Goal: Transaction & Acquisition: Purchase product/service

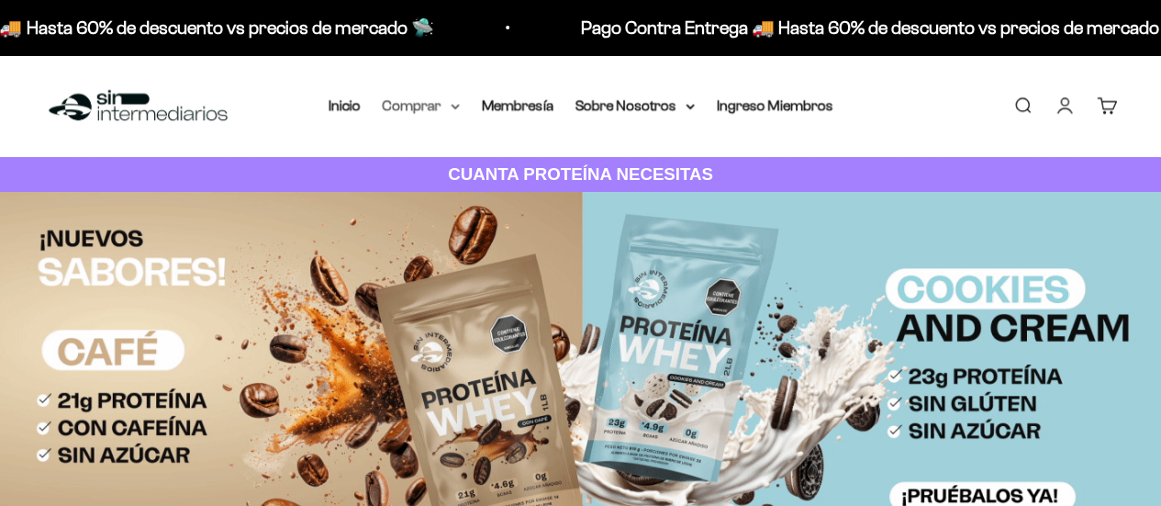
click at [428, 100] on summary "Comprar" at bounding box center [421, 106] width 77 height 24
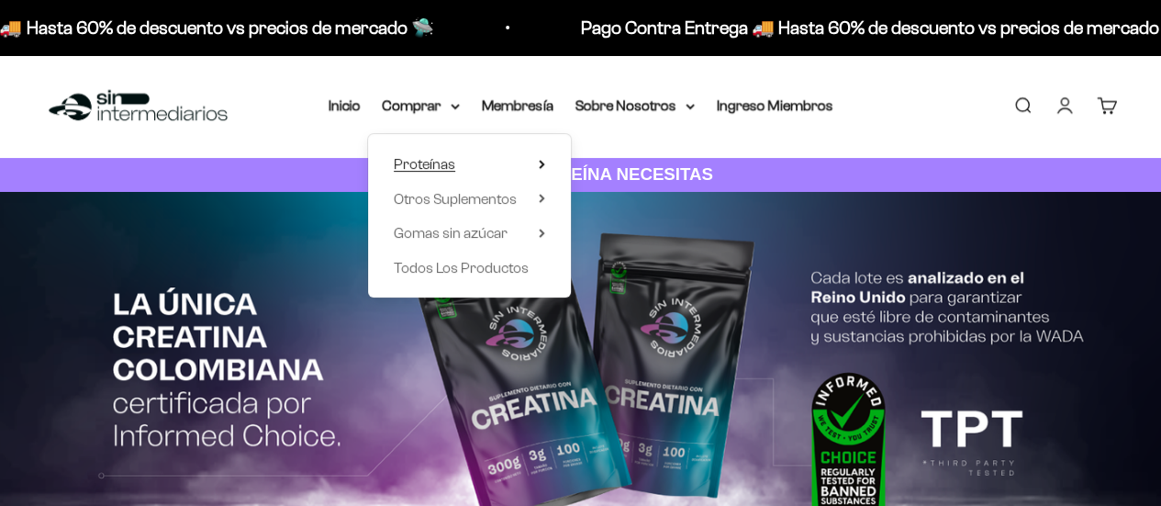
click at [462, 172] on summary "Proteínas" at bounding box center [469, 164] width 151 height 24
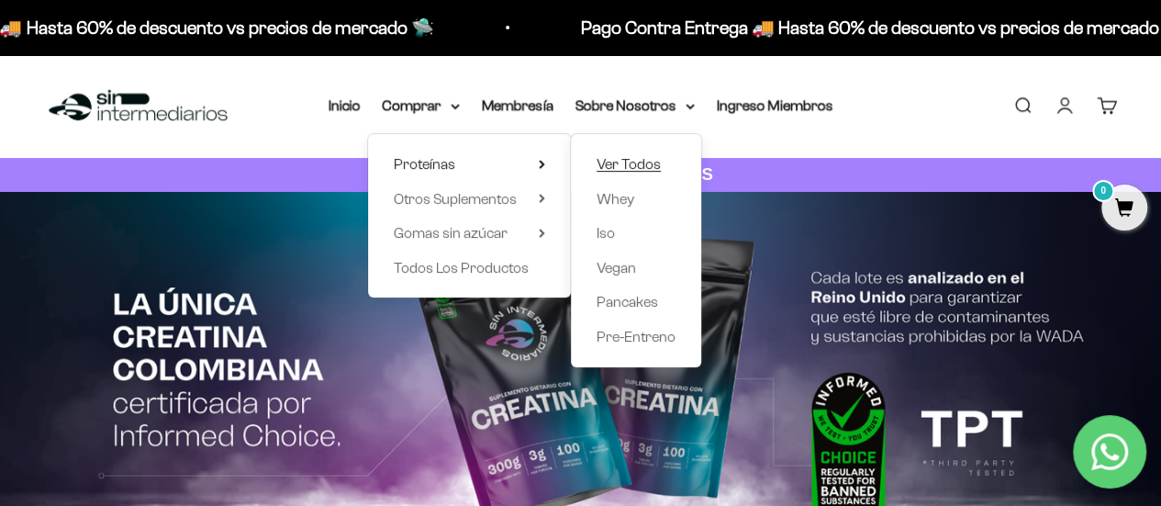
click at [624, 167] on span "Ver Todos" at bounding box center [628, 164] width 64 height 16
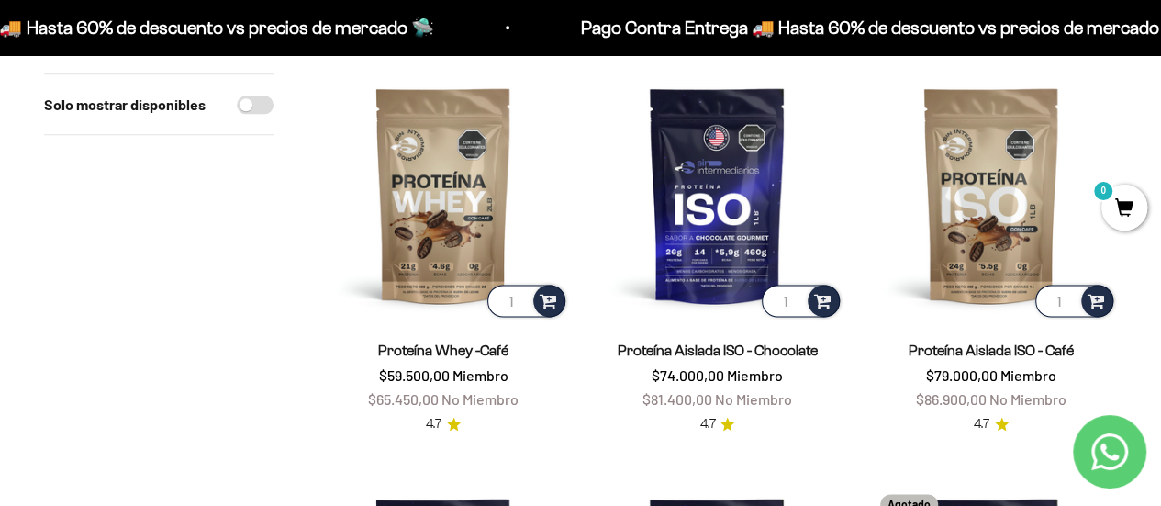
scroll to position [1009, 0]
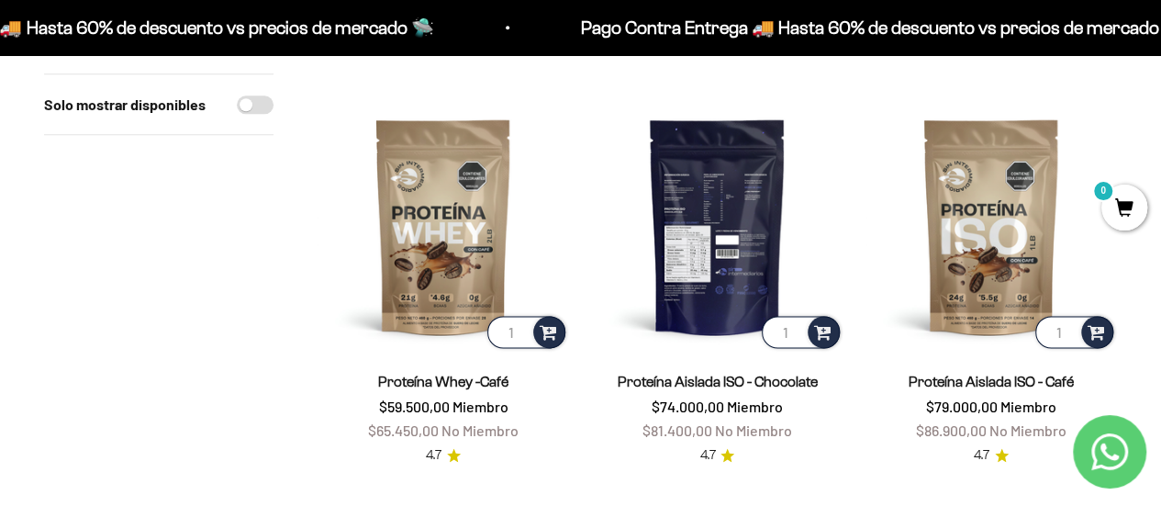
click at [740, 272] on img at bounding box center [716, 225] width 251 height 251
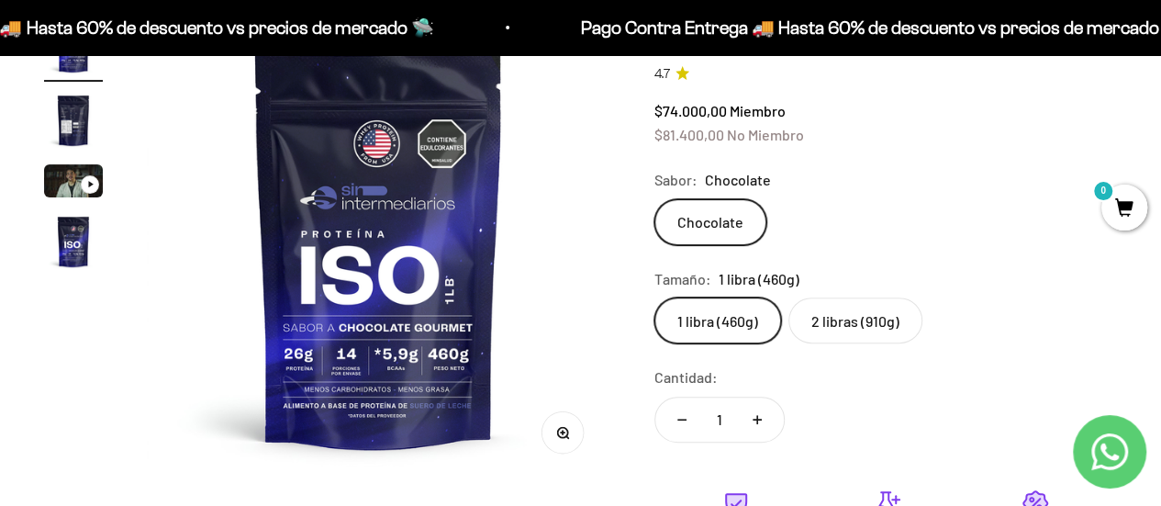
click at [844, 329] on label "2 libras (910g)" at bounding box center [855, 320] width 134 height 46
click at [654, 297] on input "2 libras (910g)" at bounding box center [653, 296] width 1 height 1
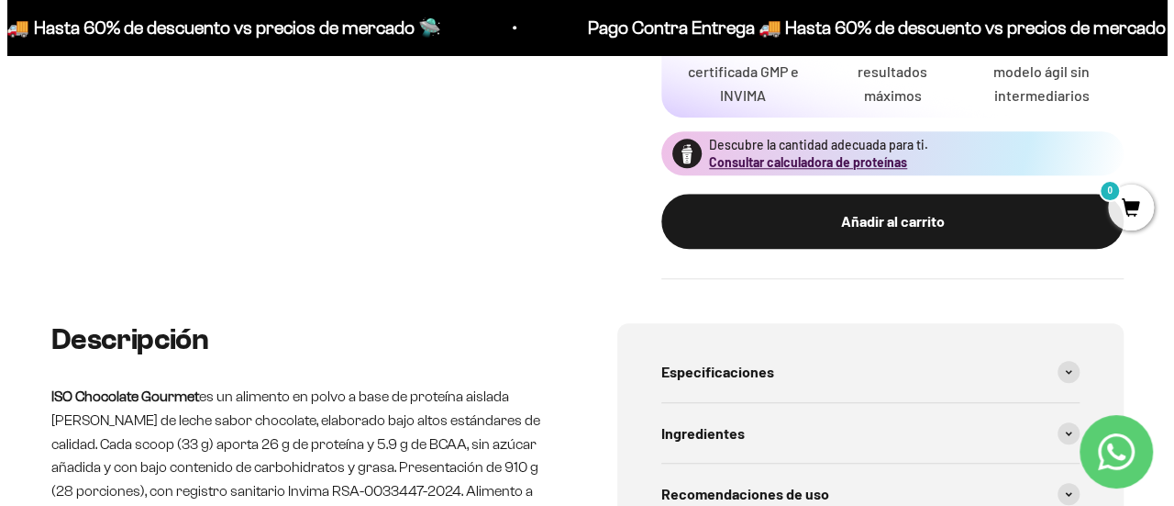
scroll to position [734, 0]
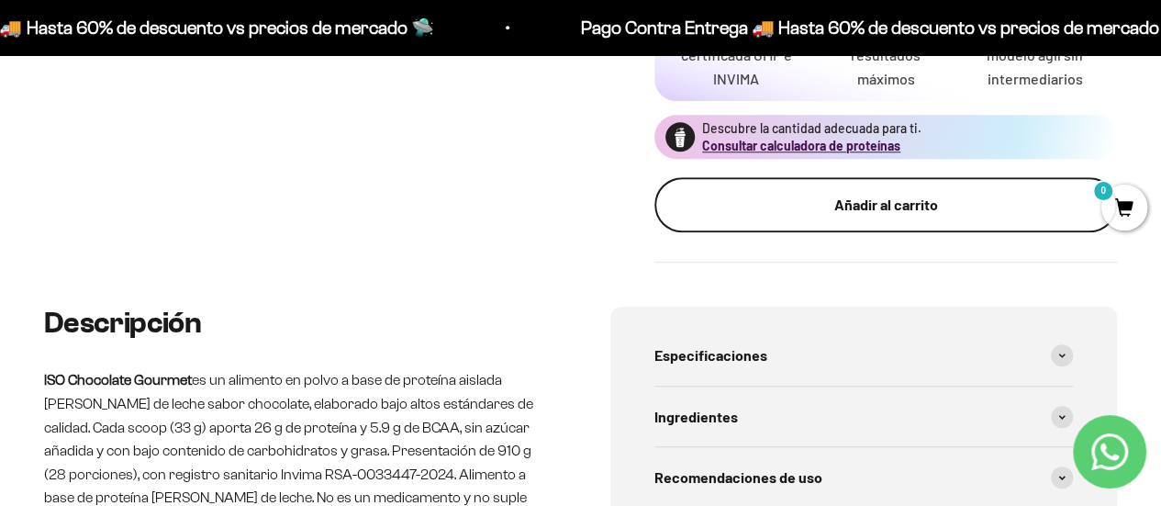
click at [899, 194] on div "Añadir al carrito" at bounding box center [885, 205] width 389 height 24
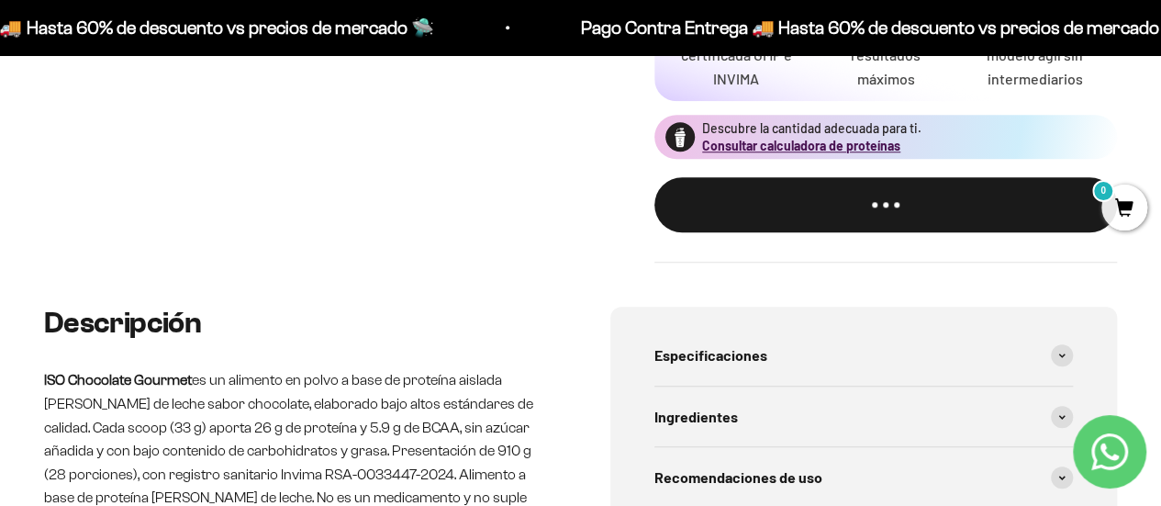
scroll to position [0, 1444]
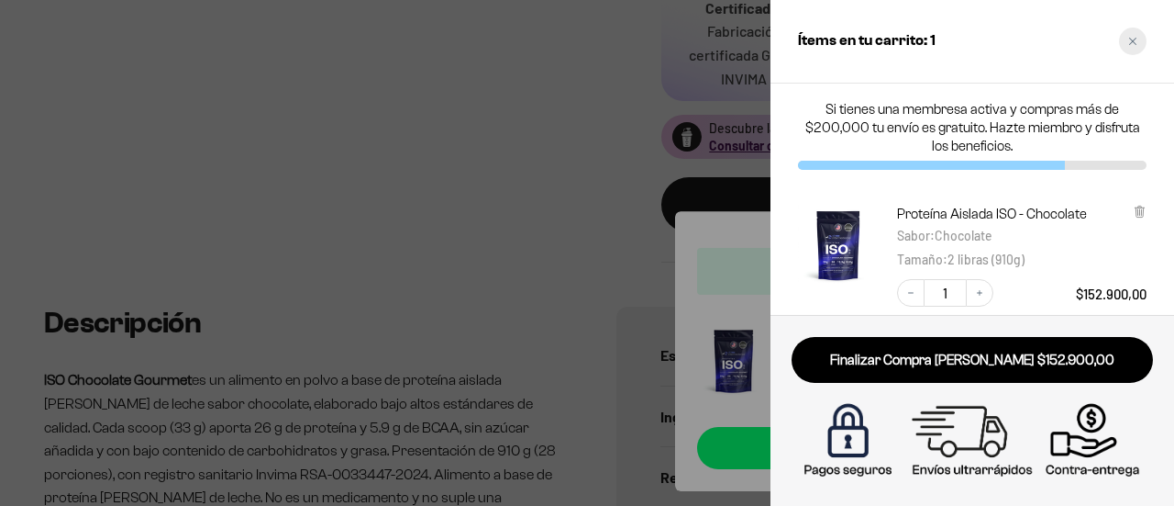
click at [1124, 45] on div "Close cart" at bounding box center [1133, 42] width 28 height 28
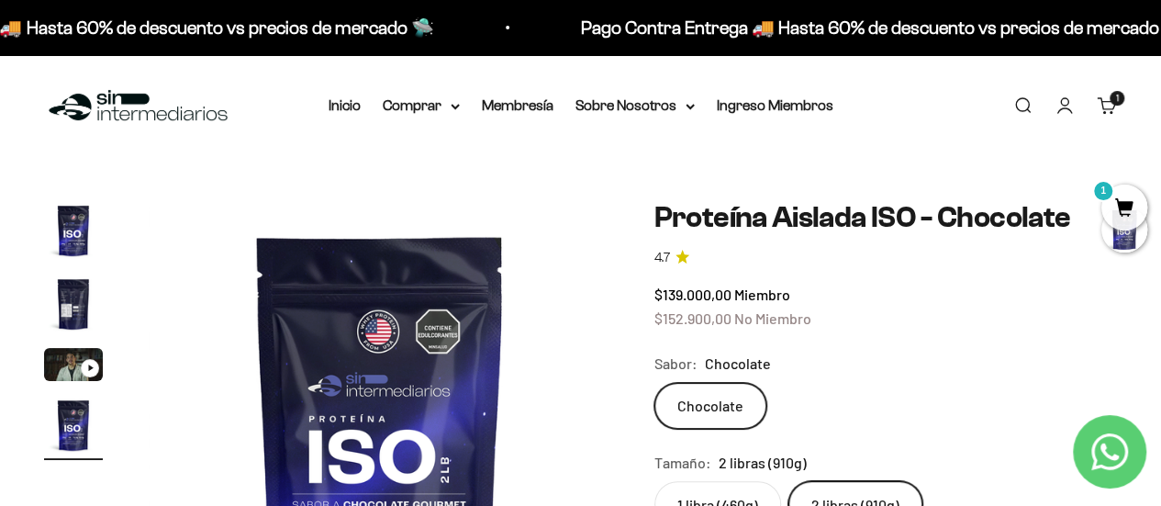
scroll to position [0, 0]
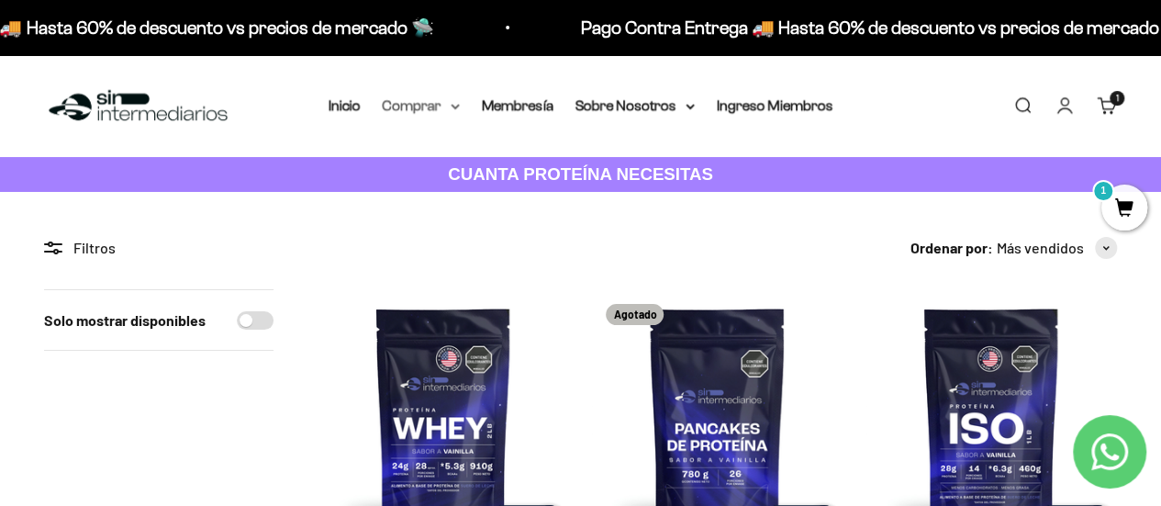
click at [450, 111] on summary "Comprar" at bounding box center [421, 106] width 77 height 24
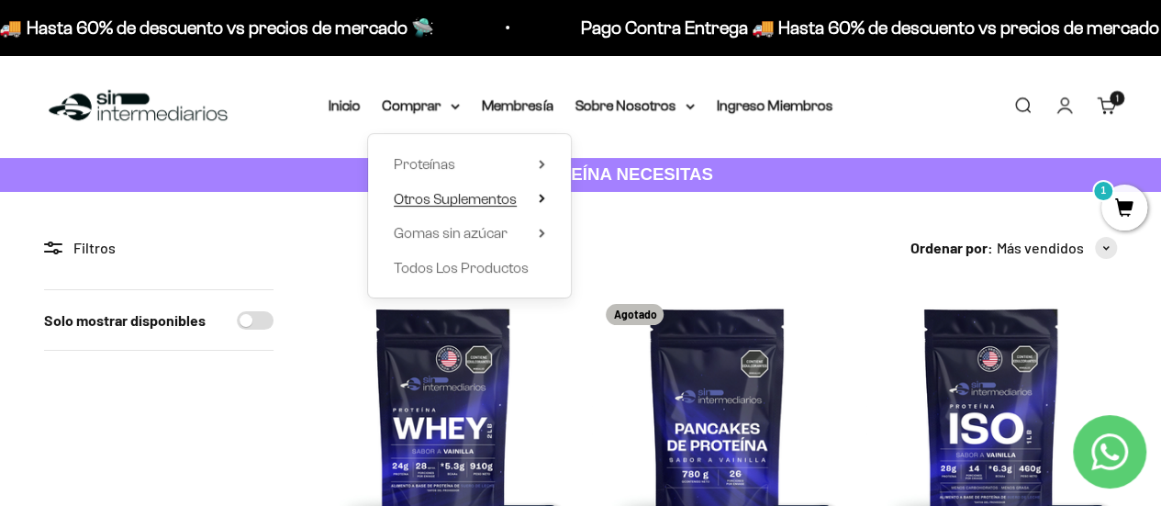
click at [461, 205] on span "Otros Suplementos" at bounding box center [455, 199] width 123 height 16
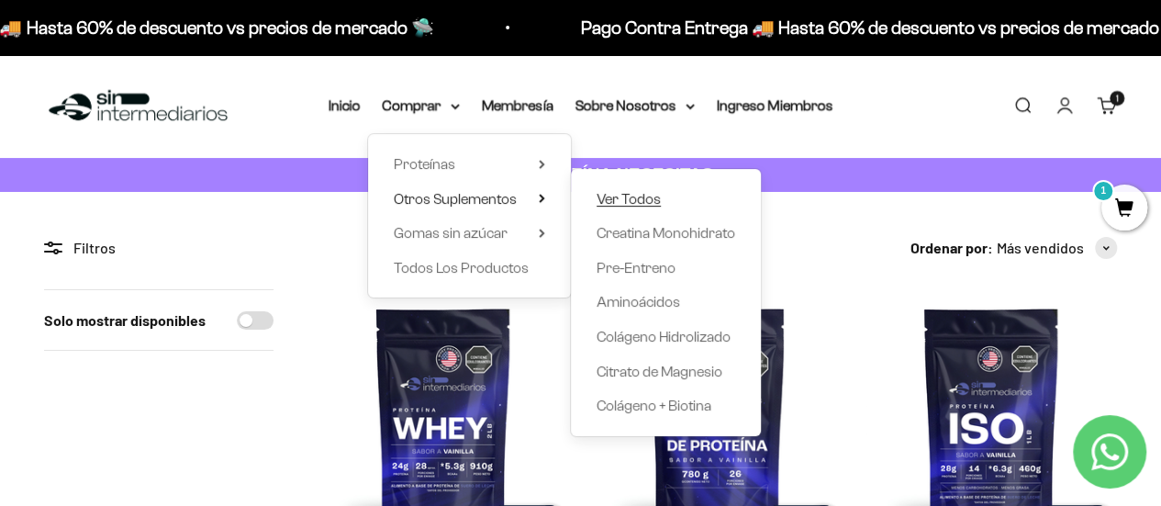
click at [651, 199] on span "Ver Todos" at bounding box center [628, 199] width 64 height 16
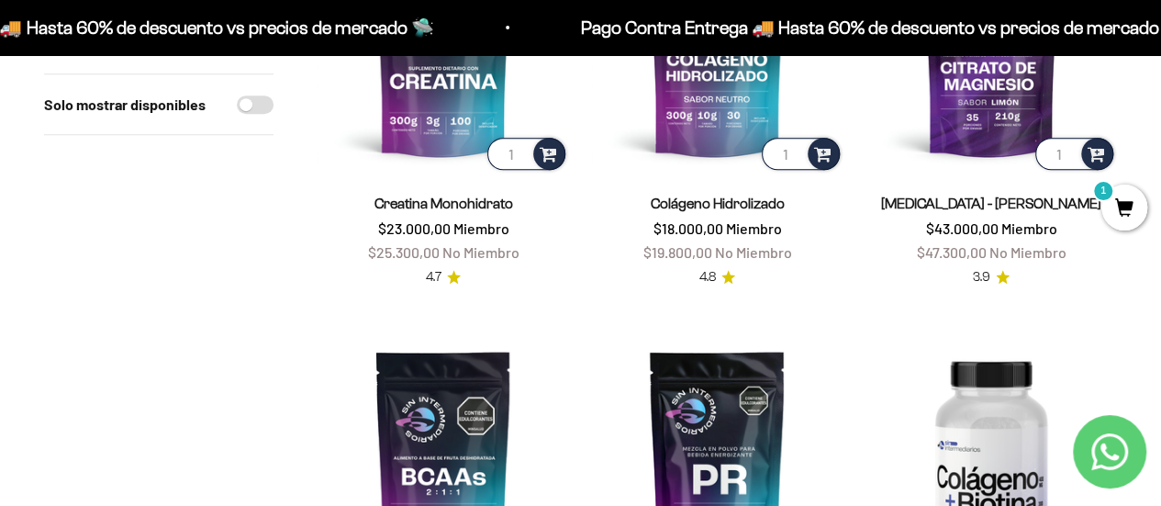
scroll to position [275, 0]
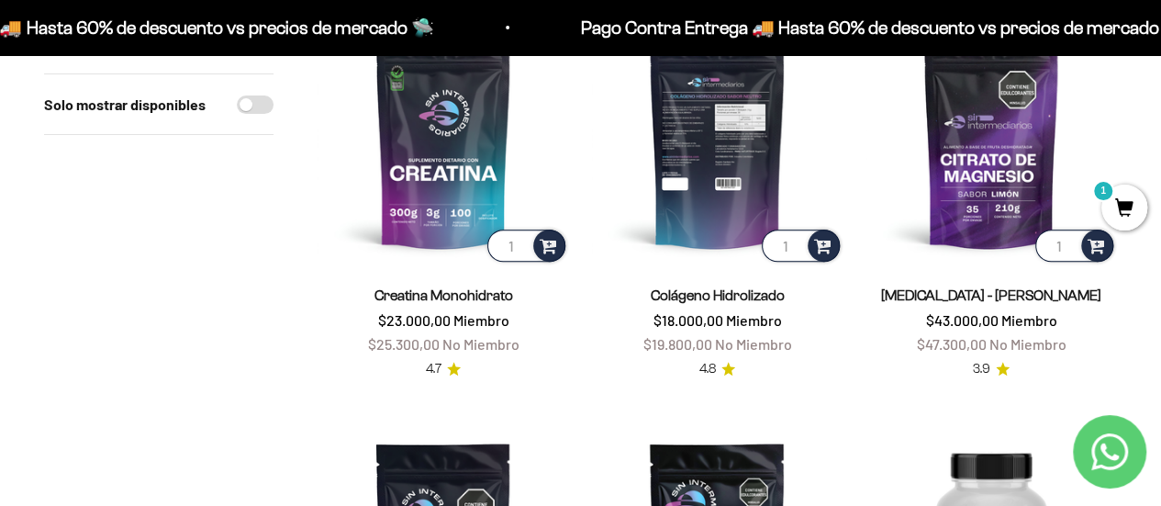
click at [715, 194] on img at bounding box center [716, 139] width 251 height 251
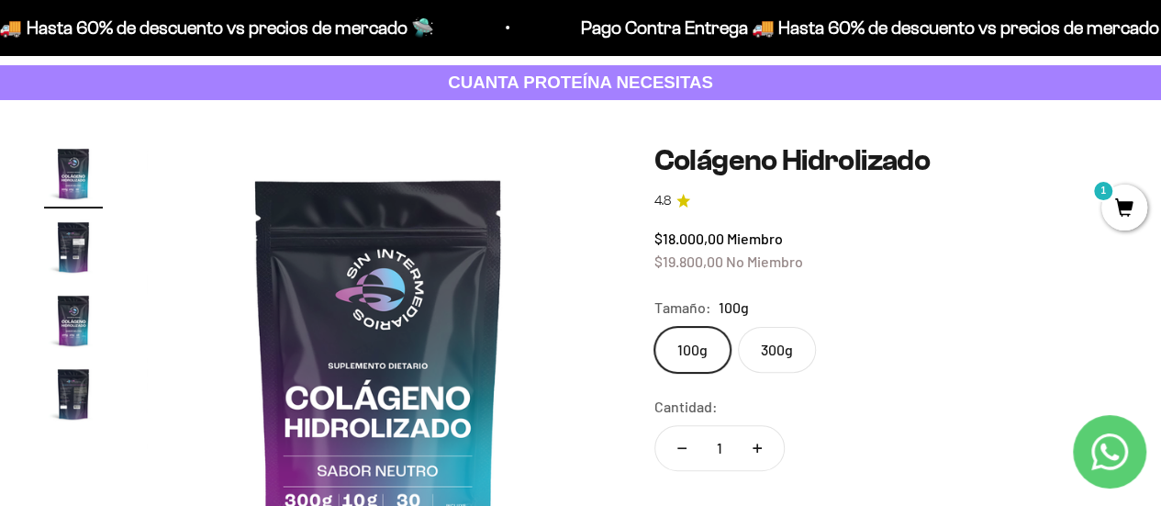
click at [785, 339] on label "300g" at bounding box center [777, 350] width 78 height 46
click at [654, 327] on input "300g" at bounding box center [653, 326] width 1 height 1
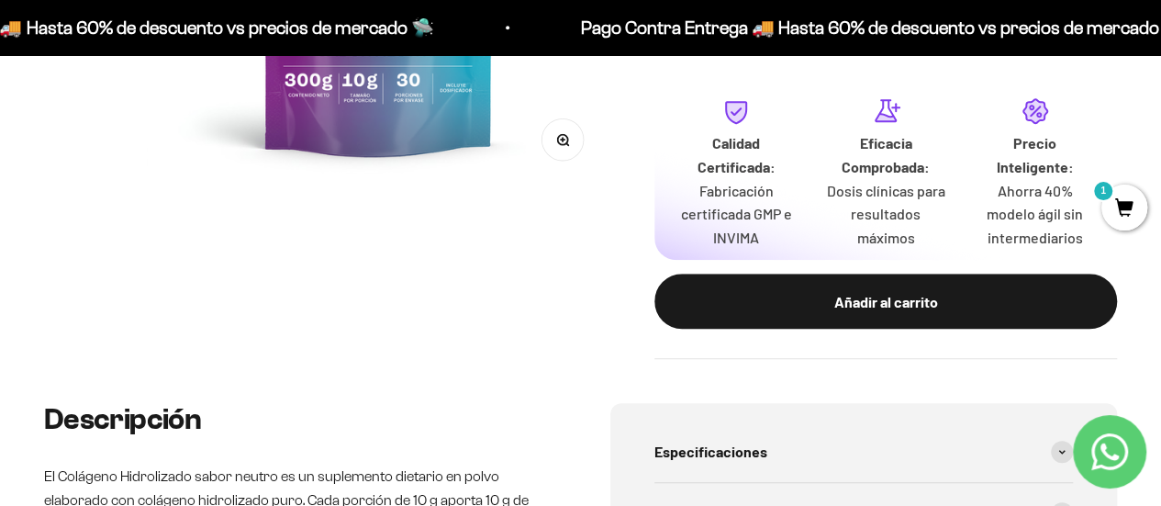
scroll to position [550, 0]
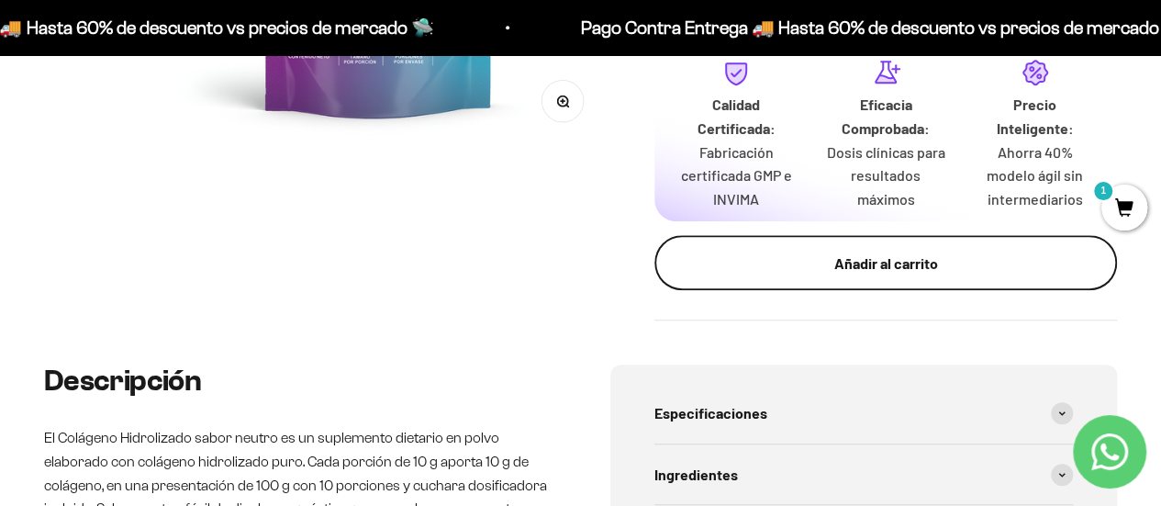
click at [848, 268] on div "Añadir al carrito" at bounding box center [885, 263] width 389 height 24
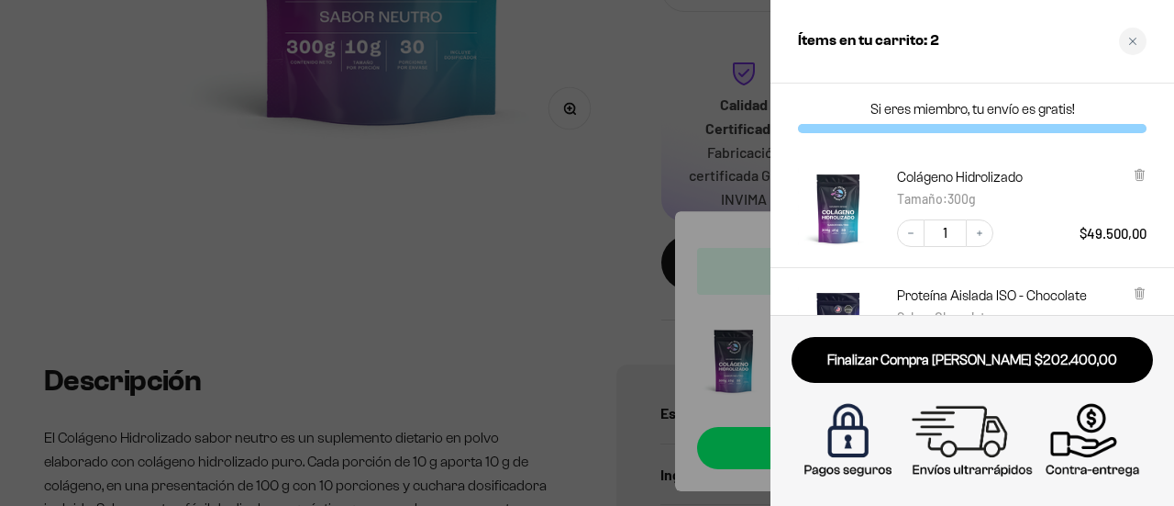
click at [554, 230] on div at bounding box center [587, 253] width 1174 height 506
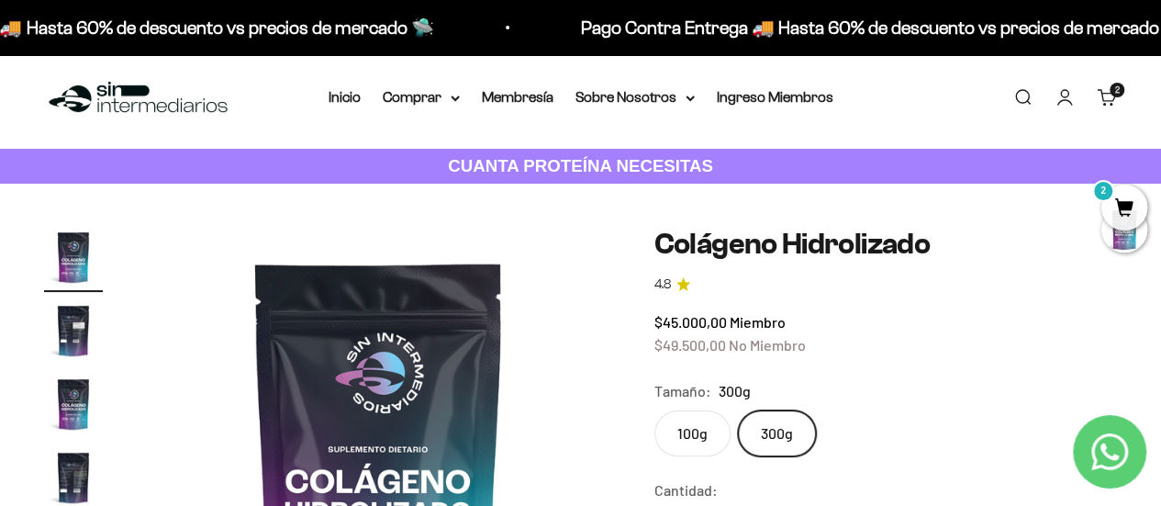
scroll to position [0, 0]
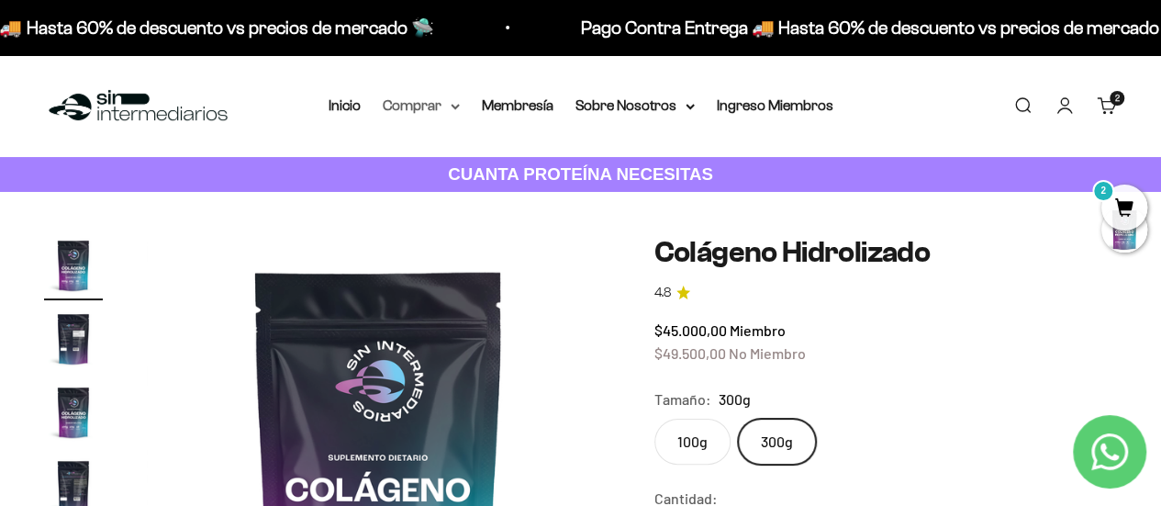
click at [459, 105] on icon at bounding box center [454, 107] width 7 height 4
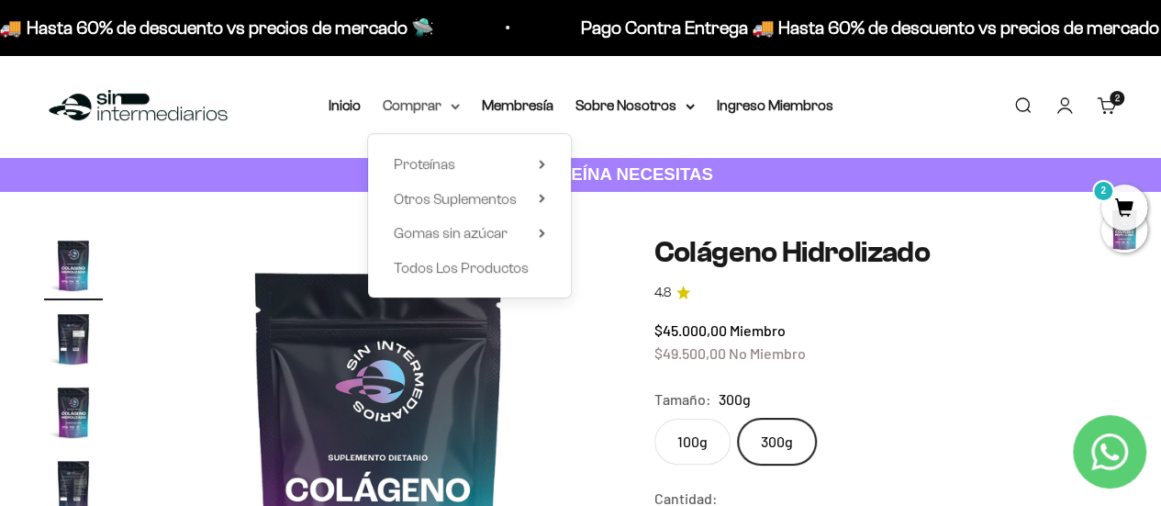
click at [448, 105] on summary "Comprar" at bounding box center [421, 106] width 77 height 24
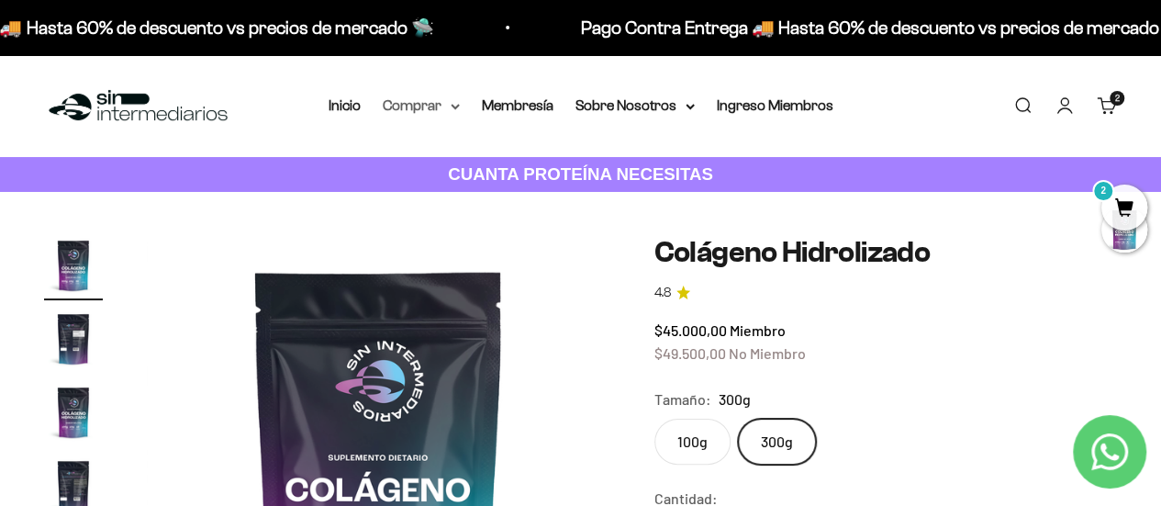
click at [450, 106] on summary "Comprar" at bounding box center [421, 106] width 77 height 24
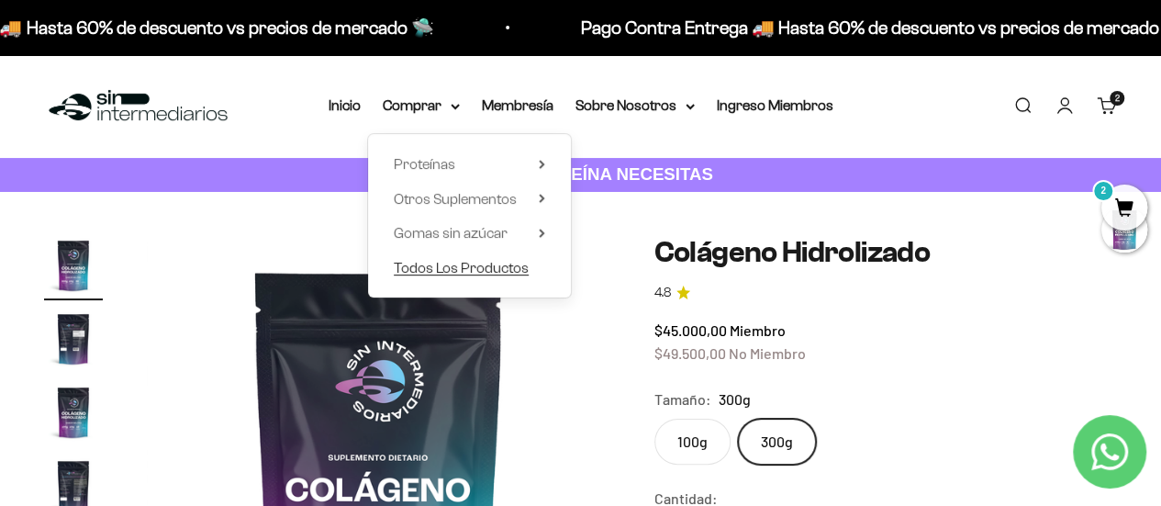
click at [486, 269] on span "Todos Los Productos" at bounding box center [461, 268] width 135 height 16
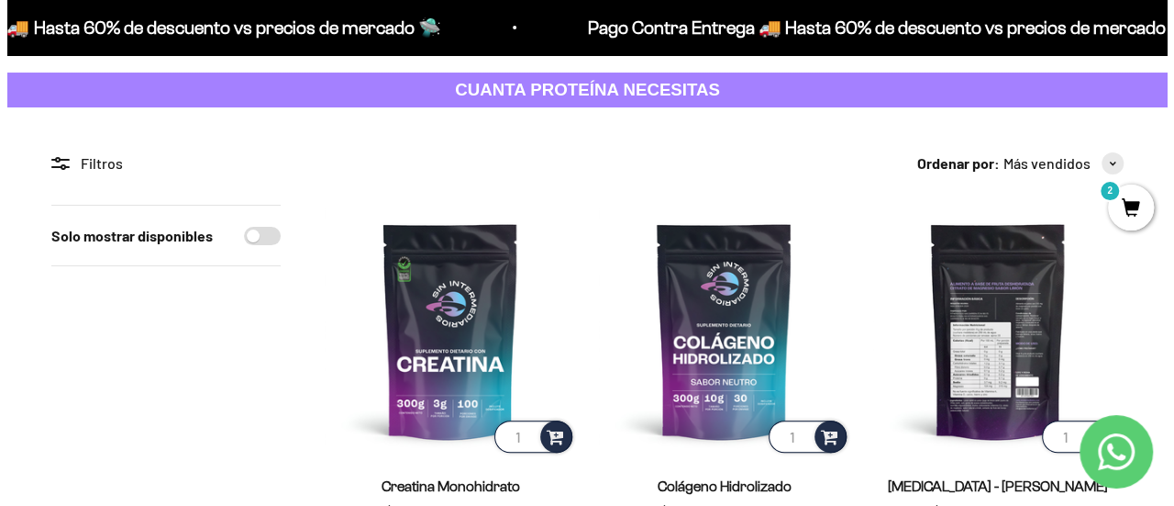
scroll to position [183, 0]
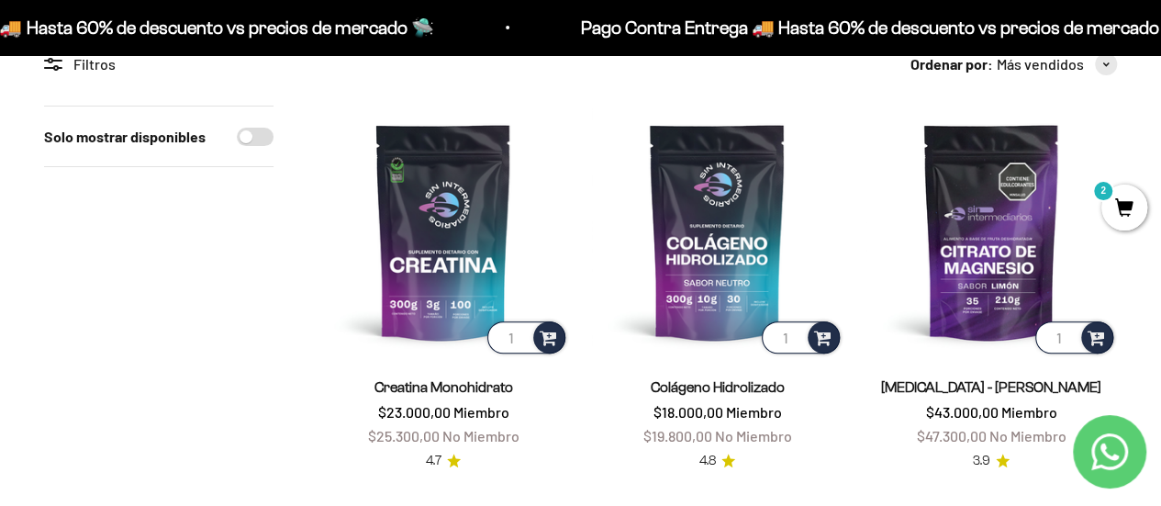
click at [1130, 199] on span "2" at bounding box center [1124, 207] width 46 height 46
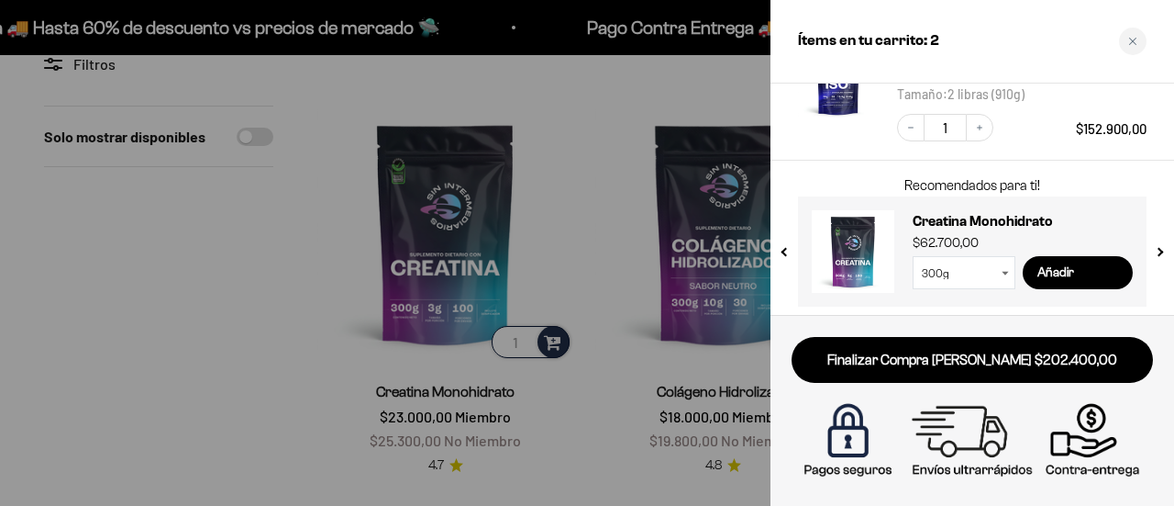
scroll to position [251, 0]
